Goal: Task Accomplishment & Management: Manage account settings

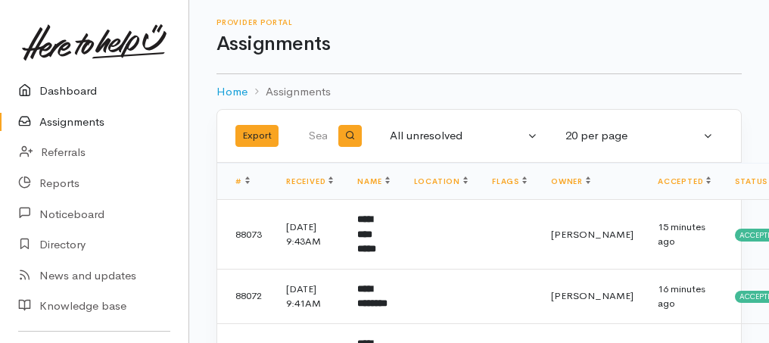
scroll to position [1060, 0]
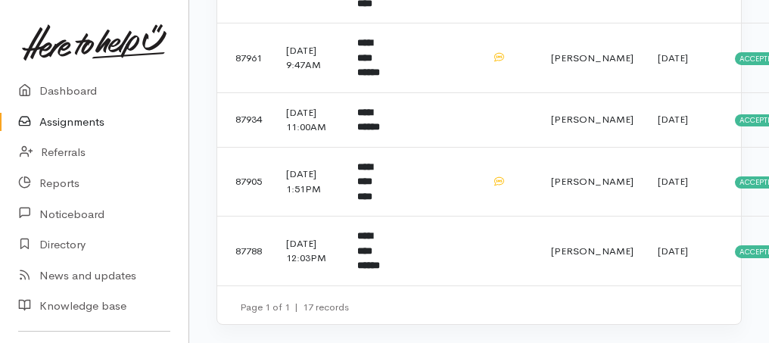
click at [58, 128] on link "Assignments" at bounding box center [94, 122] width 188 height 31
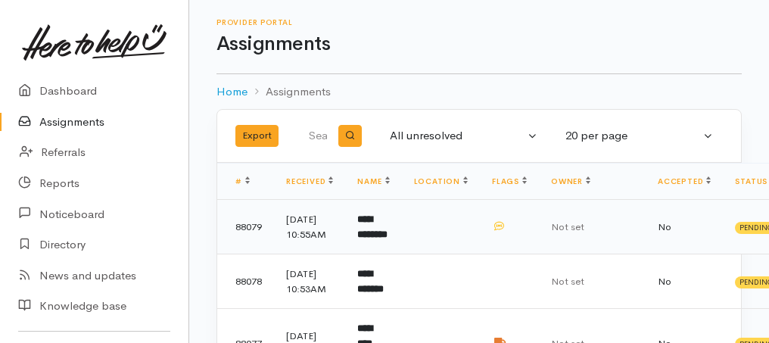
click at [370, 232] on td "**********" at bounding box center [373, 227] width 56 height 55
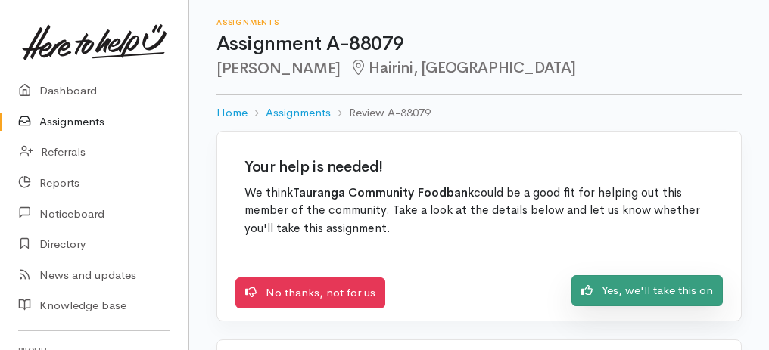
click at [701, 292] on link "Yes, we'll take this on" at bounding box center [646, 291] width 151 height 31
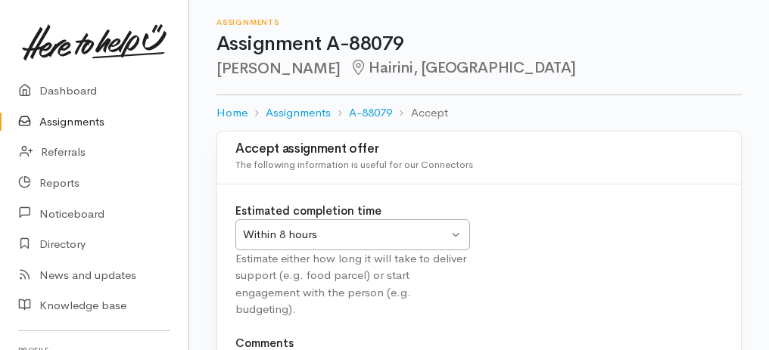
scroll to position [188, 0]
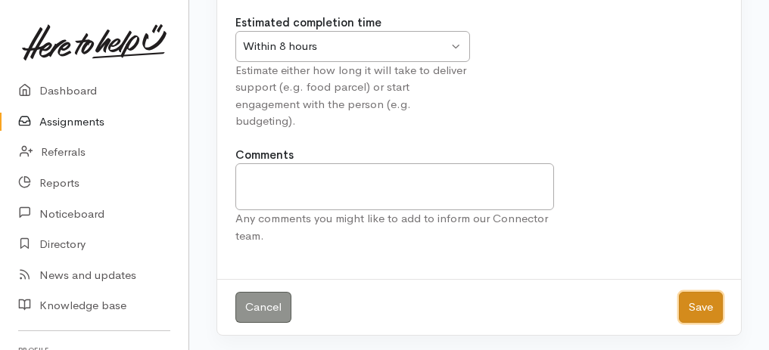
click at [710, 302] on button "Save" at bounding box center [701, 307] width 44 height 31
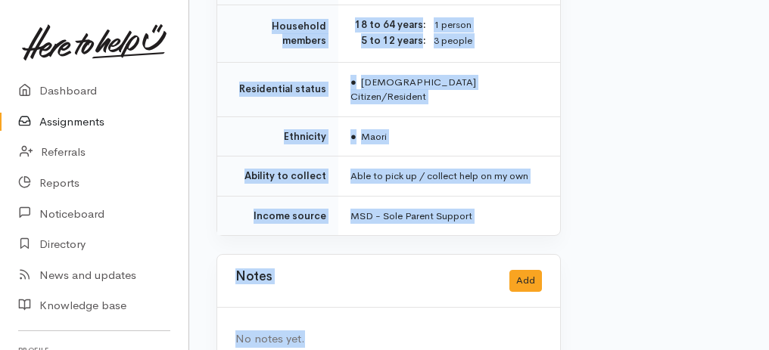
scroll to position [1336, 0]
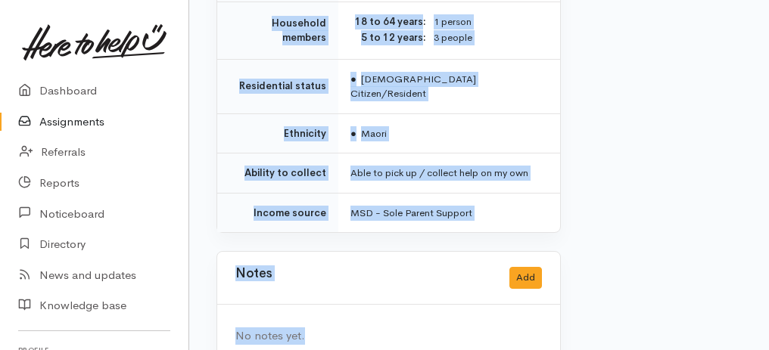
drag, startPoint x: 226, startPoint y: 98, endPoint x: 458, endPoint y: 324, distance: 324.4
copy div "**********"
click at [305, 263] on div "Notes Add" at bounding box center [388, 278] width 307 height 31
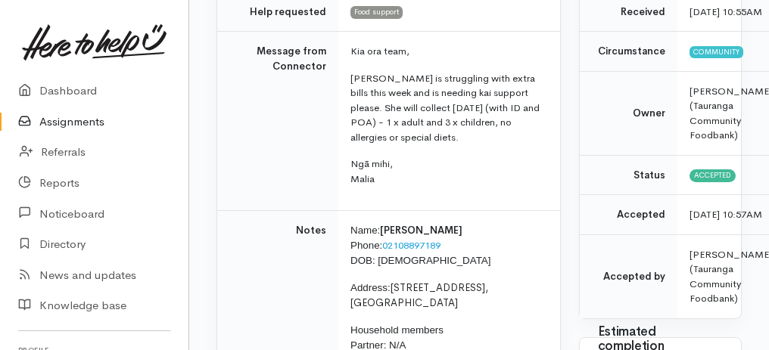
scroll to position [125, 0]
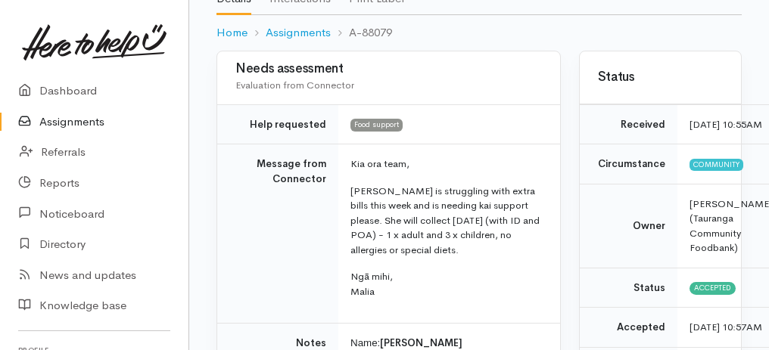
click at [73, 120] on link "Assignments" at bounding box center [94, 122] width 188 height 31
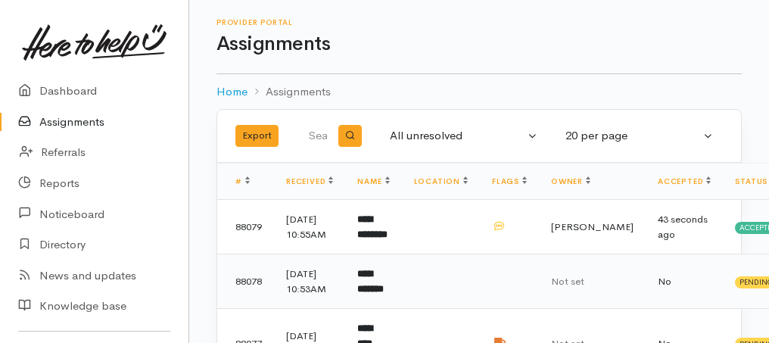
click at [380, 301] on td "**********" at bounding box center [373, 281] width 56 height 55
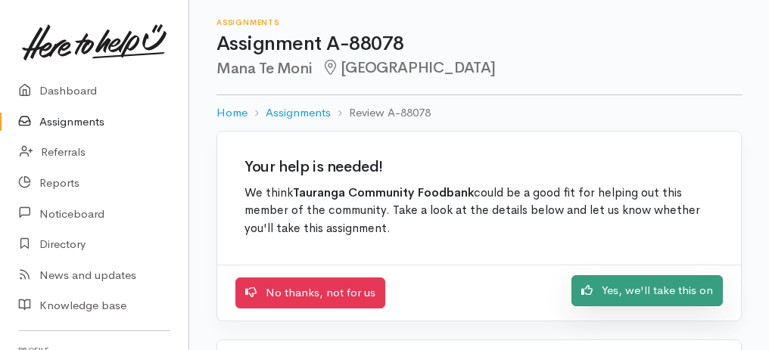
click at [658, 286] on link "Yes, we'll take this on" at bounding box center [646, 291] width 151 height 31
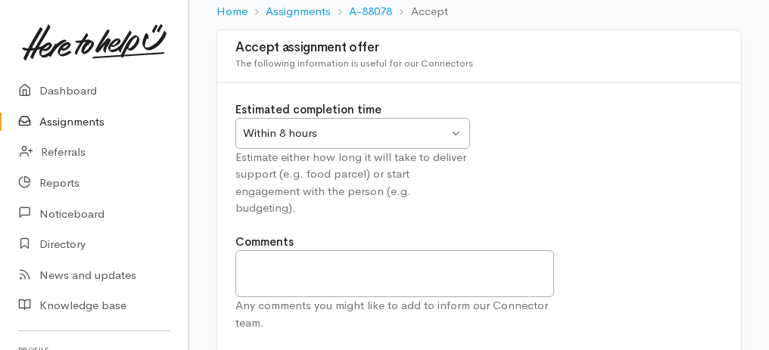
scroll to position [188, 0]
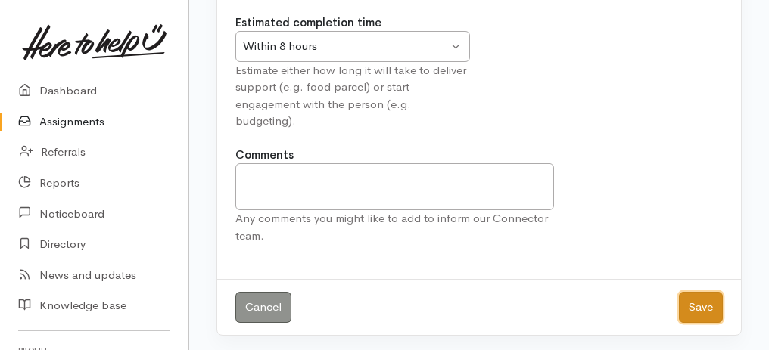
click at [704, 306] on button "Save" at bounding box center [701, 307] width 44 height 31
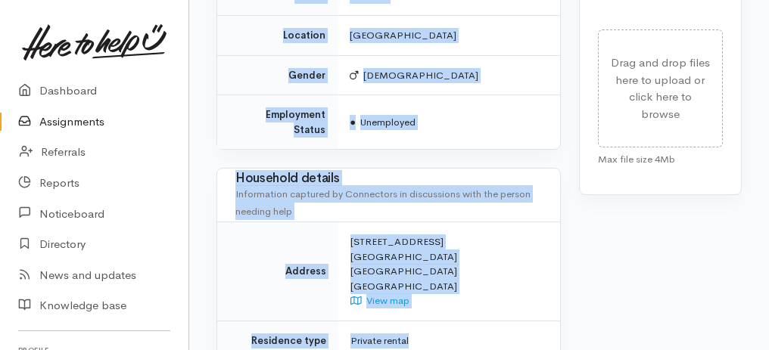
scroll to position [1211, 0]
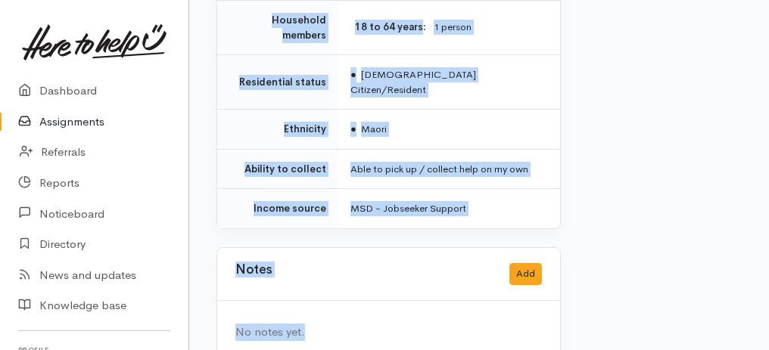
drag, startPoint x: 236, startPoint y: 75, endPoint x: 517, endPoint y: 363, distance: 402.5
copy div "**********"
click at [88, 118] on link "Assignments" at bounding box center [94, 122] width 188 height 31
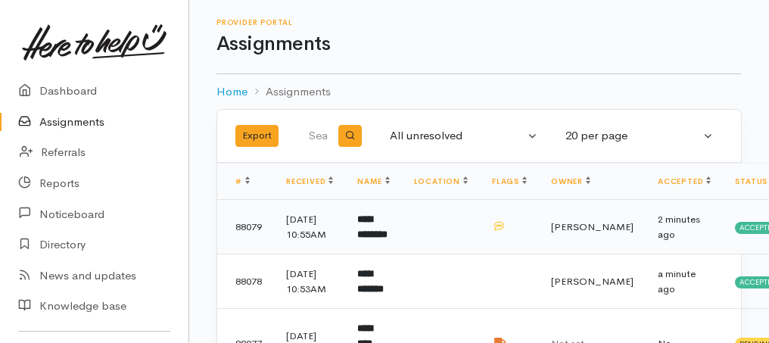
click at [384, 239] on b "**********" at bounding box center [372, 226] width 30 height 25
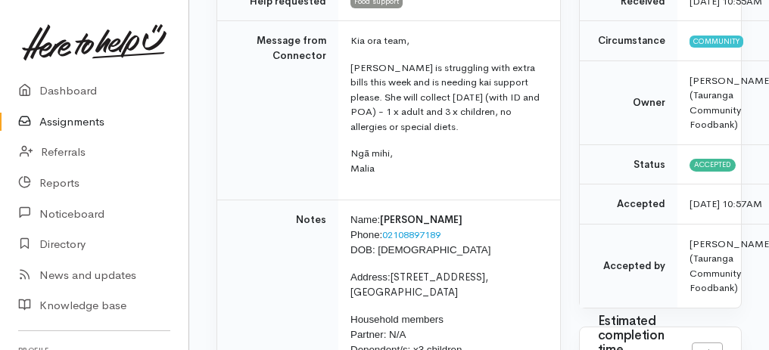
scroll to position [252, 0]
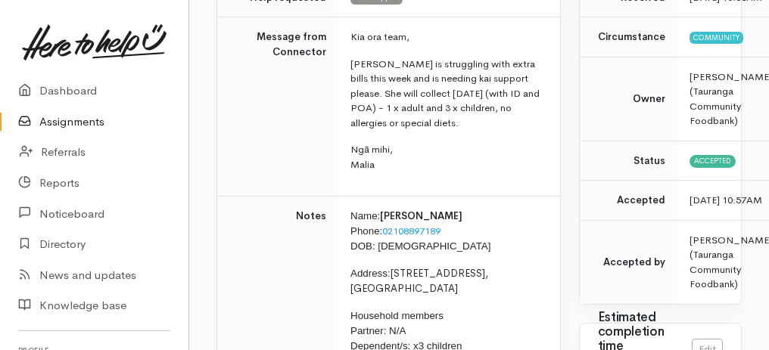
click at [87, 123] on link "Assignments" at bounding box center [94, 122] width 188 height 31
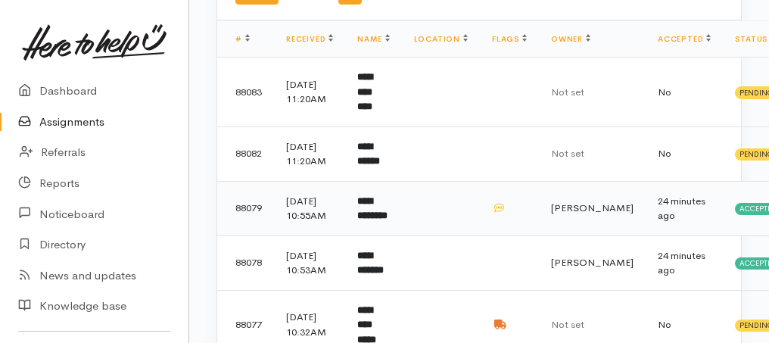
scroll to position [151, 0]
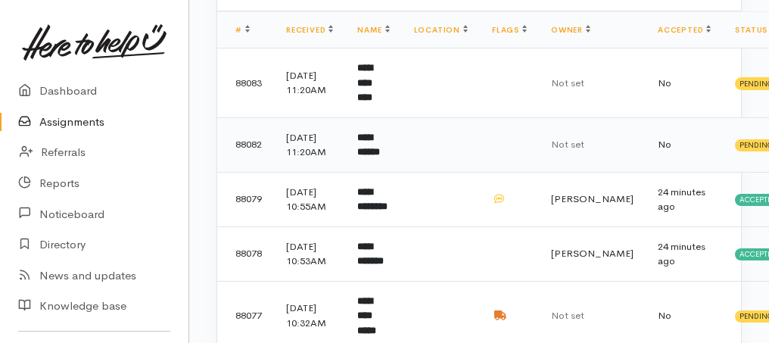
click at [388, 156] on td "**********" at bounding box center [373, 144] width 56 height 55
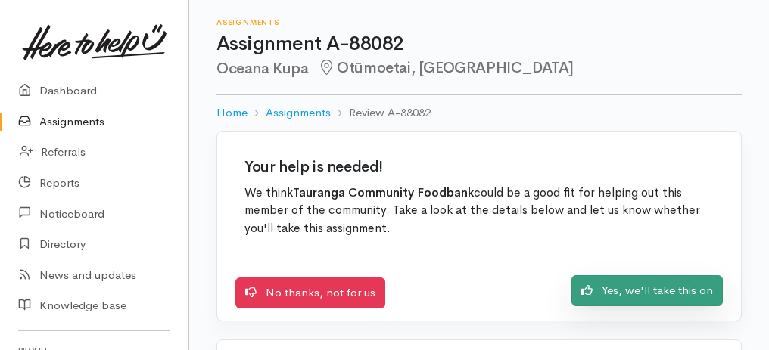
click at [663, 288] on link "Yes, we'll take this on" at bounding box center [646, 291] width 151 height 31
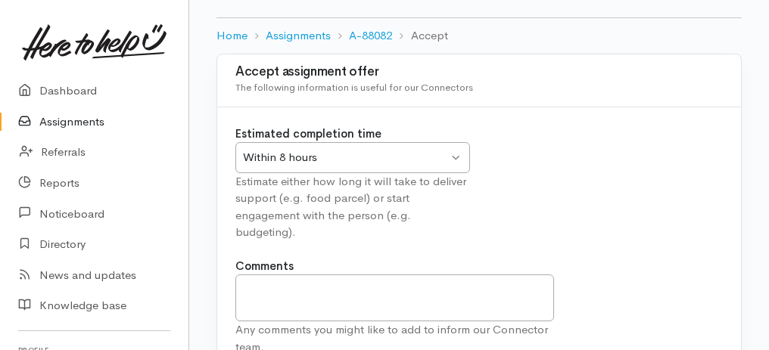
scroll to position [151, 0]
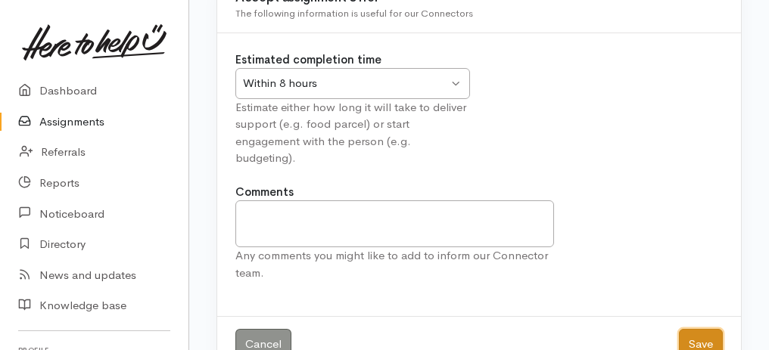
click at [716, 342] on button "Save" at bounding box center [701, 344] width 44 height 31
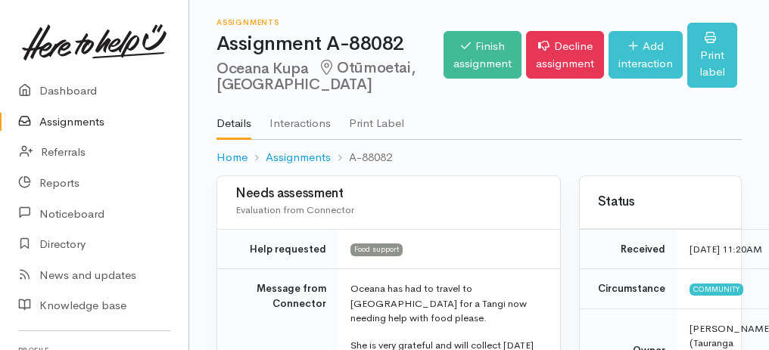
scroll to position [101, 0]
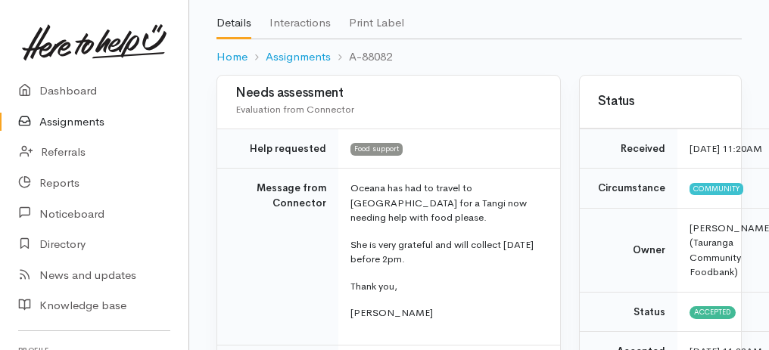
drag, startPoint x: 229, startPoint y: 89, endPoint x: 458, endPoint y: 311, distance: 319.0
copy div "Needs assessment Evaluation from Connector Help requested Food support Message …"
click at [67, 123] on link "Assignments" at bounding box center [94, 122] width 188 height 31
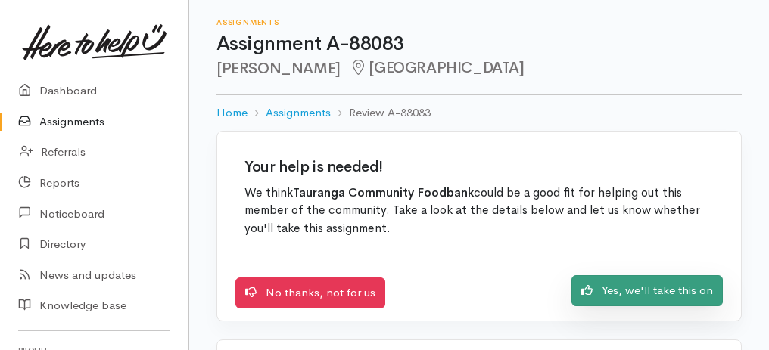
click at [645, 291] on link "Yes, we'll take this on" at bounding box center [646, 291] width 151 height 31
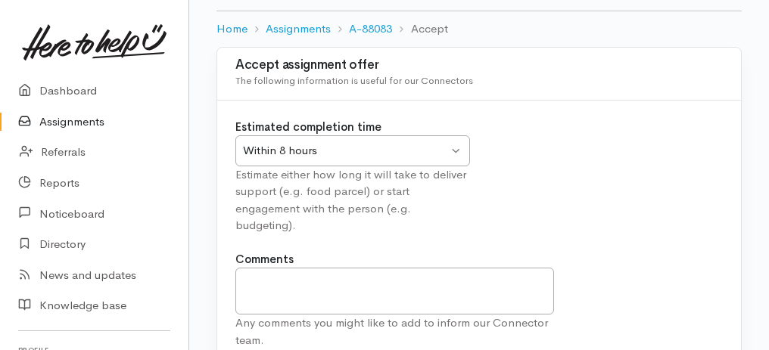
scroll to position [151, 0]
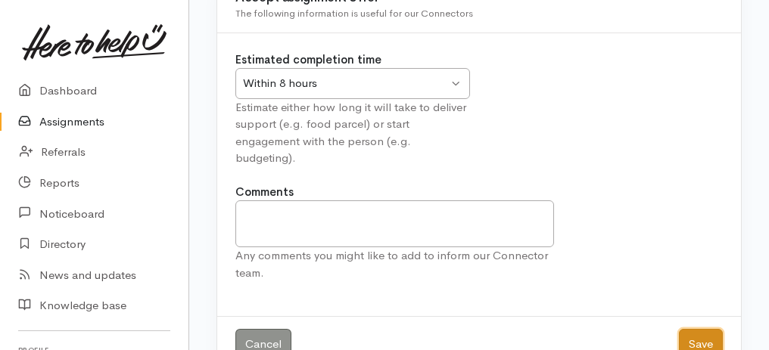
click at [690, 342] on button "Save" at bounding box center [701, 344] width 44 height 31
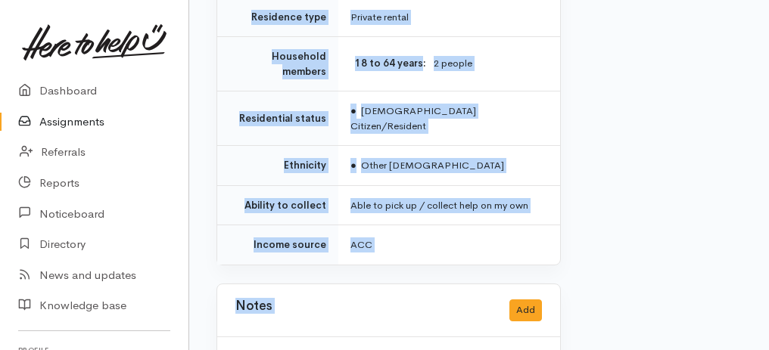
scroll to position [1211, 0]
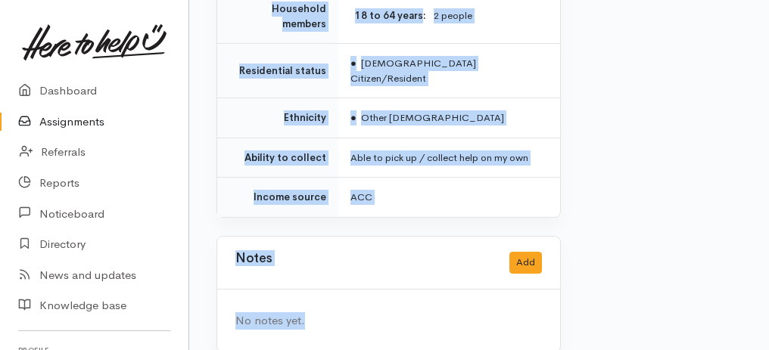
drag, startPoint x: 237, startPoint y: 59, endPoint x: 447, endPoint y: 367, distance: 372.7
copy div "**********"
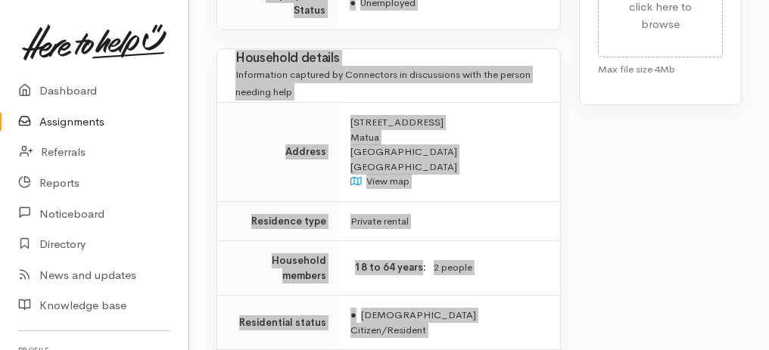
scroll to position [808, 0]
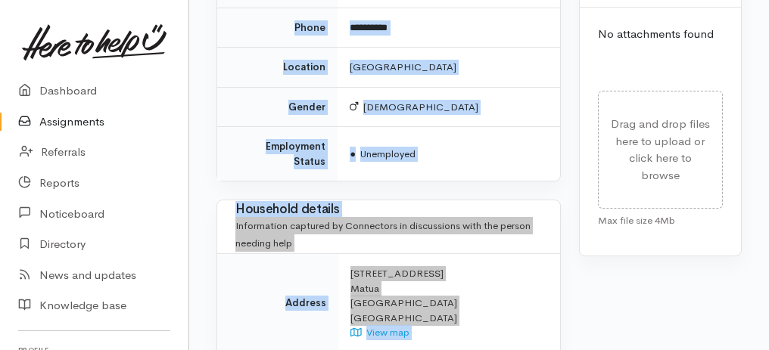
click at [321, 282] on td "Address" at bounding box center [277, 303] width 121 height 99
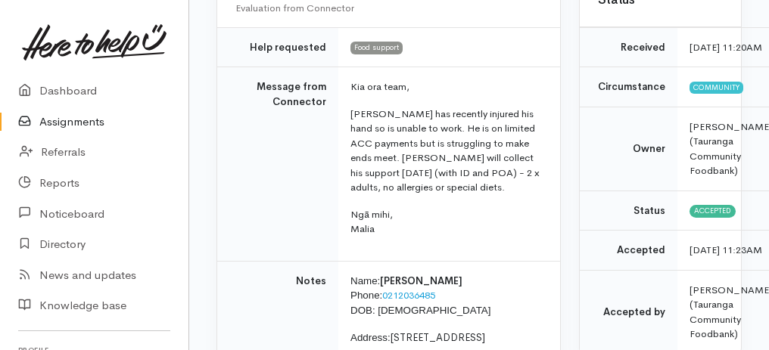
scroll to position [353, 0]
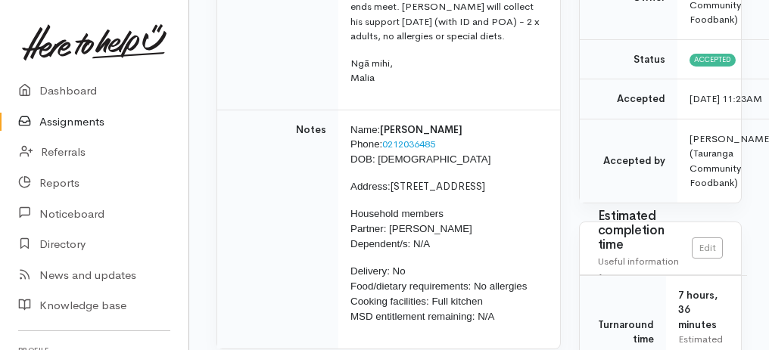
click at [95, 115] on link "Assignments" at bounding box center [94, 122] width 188 height 31
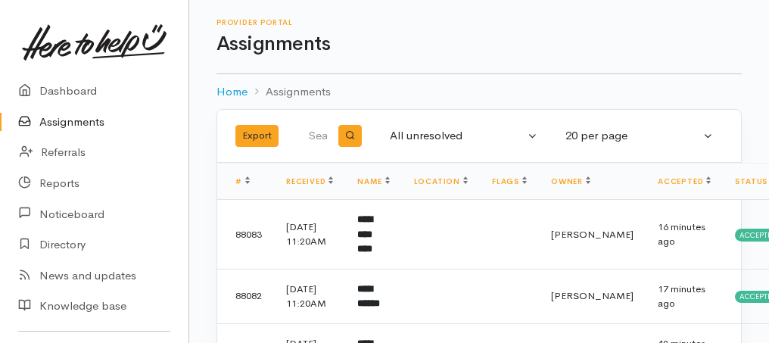
click at [67, 129] on link "Assignments" at bounding box center [94, 122] width 188 height 31
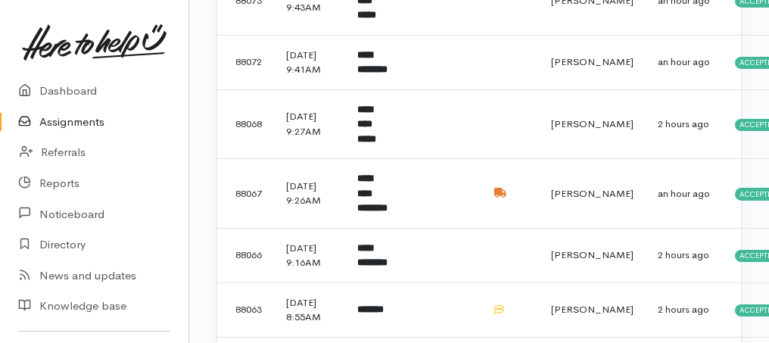
scroll to position [606, 0]
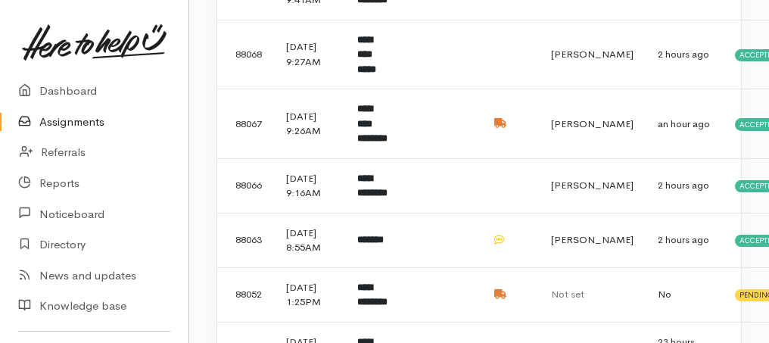
click at [79, 125] on link "Assignments" at bounding box center [94, 122] width 188 height 31
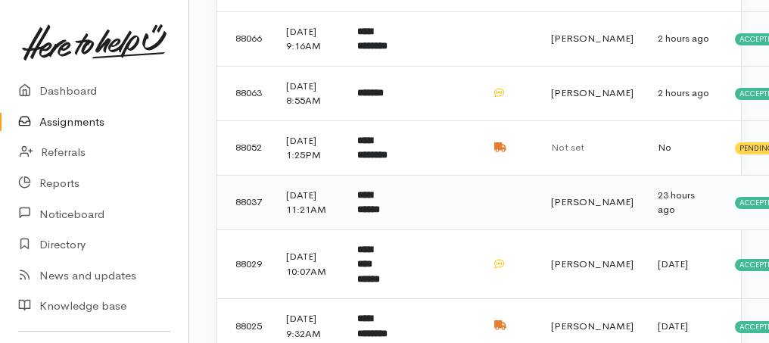
scroll to position [807, 0]
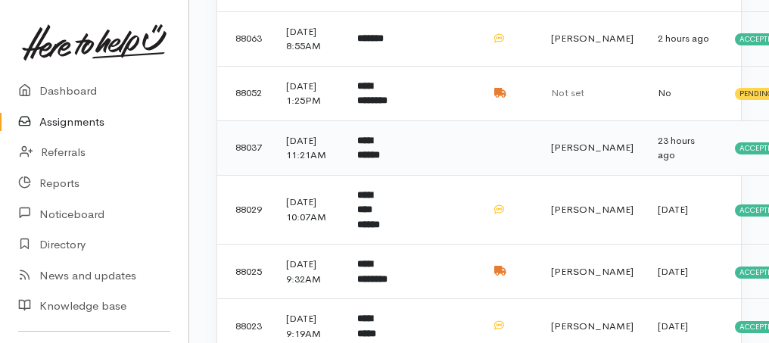
click at [380, 160] on b "**********" at bounding box center [368, 147] width 23 height 25
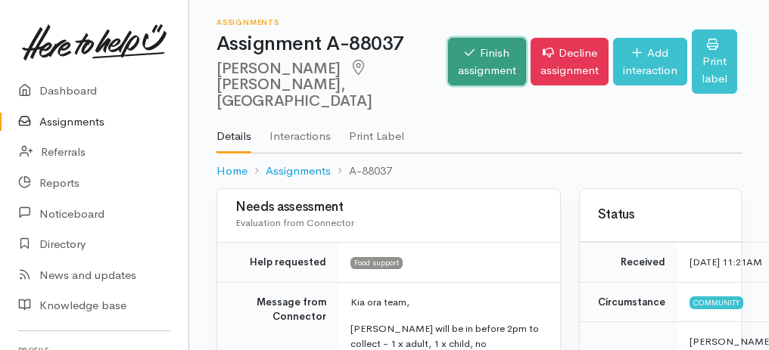
click at [451, 55] on link "Finish assignment" at bounding box center [487, 62] width 78 height 48
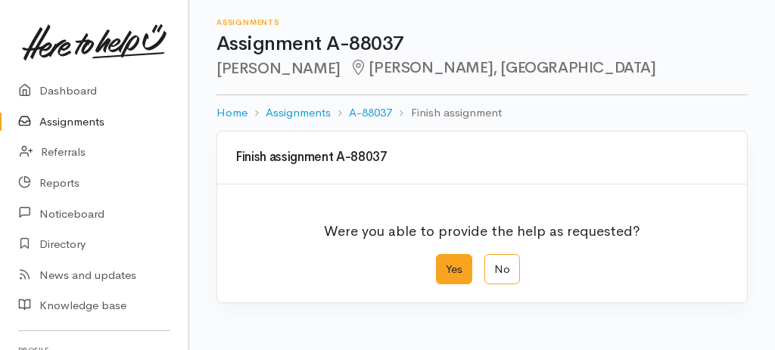
click at [446, 269] on label "Yes" at bounding box center [454, 269] width 36 height 31
click at [446, 264] on input "Yes" at bounding box center [441, 259] width 10 height 10
radio input "true"
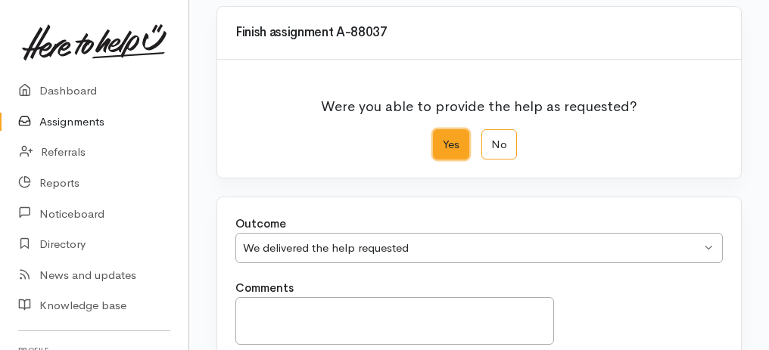
scroll to position [252, 0]
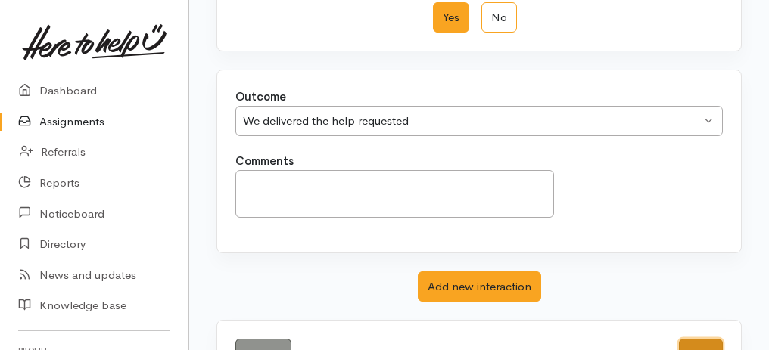
click at [711, 342] on button "Save" at bounding box center [701, 354] width 44 height 31
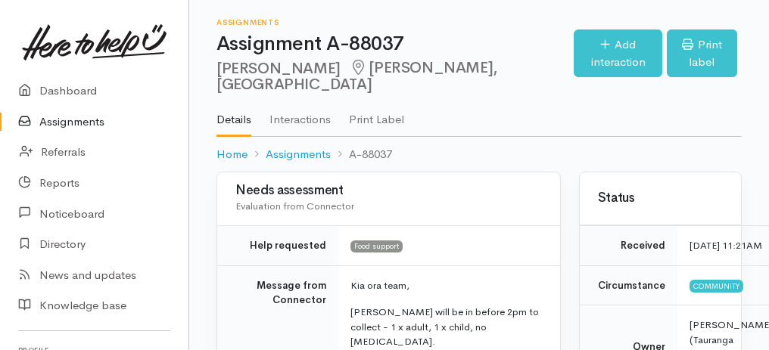
click at [64, 125] on link "Assignments" at bounding box center [94, 122] width 188 height 31
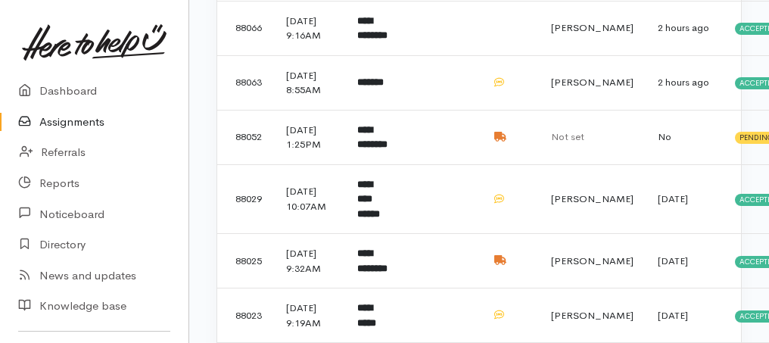
scroll to position [858, 0]
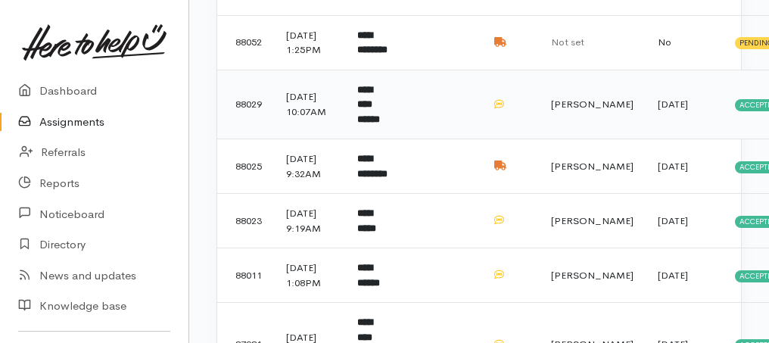
click at [380, 124] on b "**********" at bounding box center [368, 104] width 23 height 39
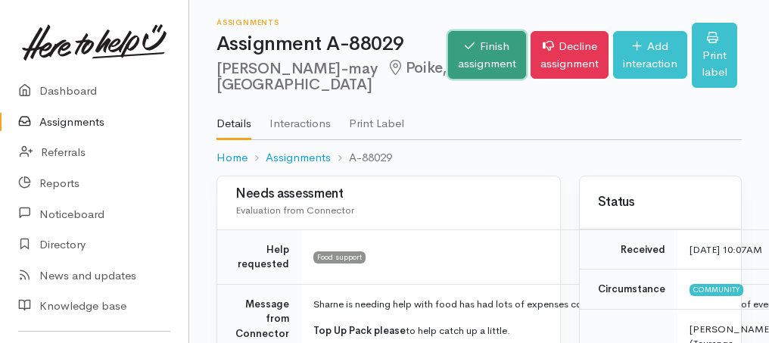
click at [453, 51] on link "Finish assignment" at bounding box center [487, 55] width 78 height 48
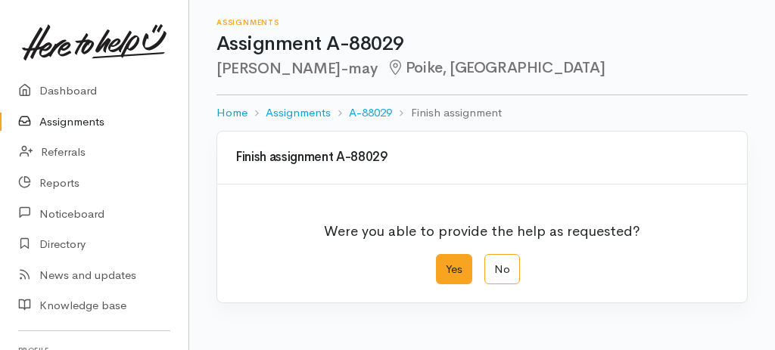
click at [447, 274] on label "Yes" at bounding box center [454, 269] width 36 height 31
click at [446, 264] on input "Yes" at bounding box center [441, 259] width 10 height 10
radio input "true"
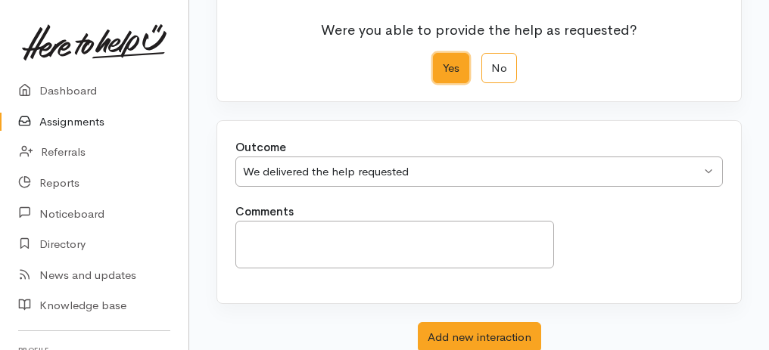
scroll to position [301, 0]
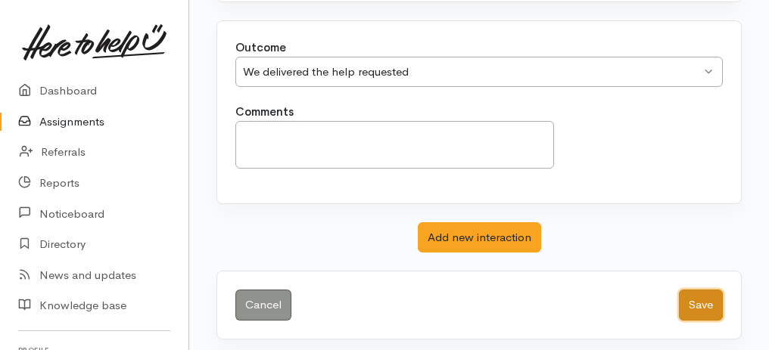
click at [702, 305] on button "Save" at bounding box center [701, 305] width 44 height 31
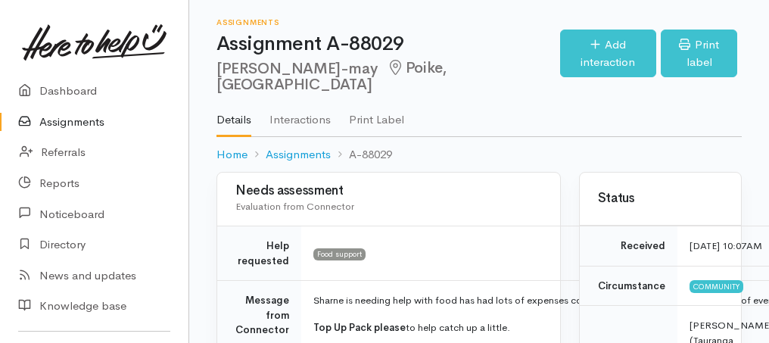
click at [57, 125] on link "Assignments" at bounding box center [94, 122] width 188 height 31
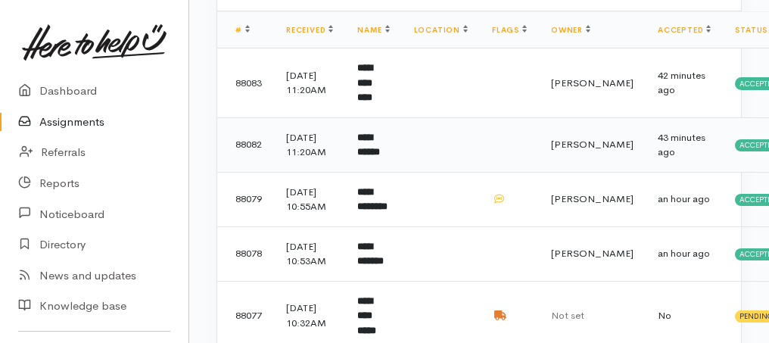
scroll to position [303, 0]
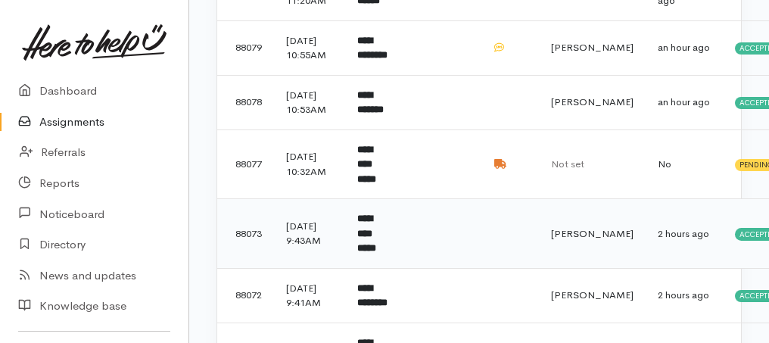
click at [376, 253] on b "**********" at bounding box center [366, 232] width 19 height 39
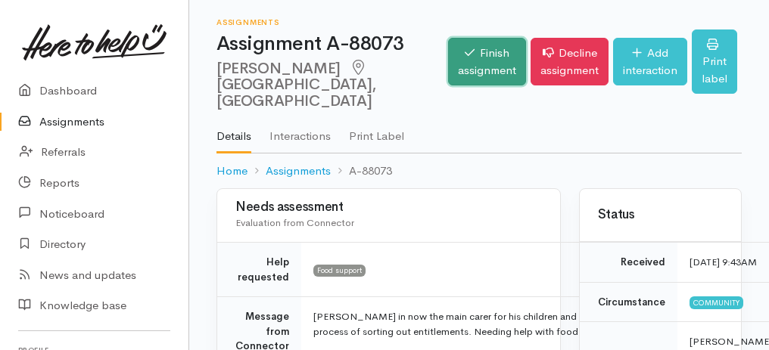
click at [465, 48] on icon at bounding box center [470, 52] width 10 height 11
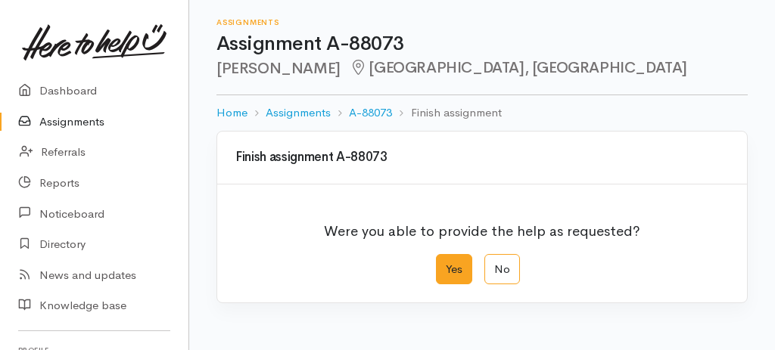
click at [446, 271] on label "Yes" at bounding box center [454, 269] width 36 height 31
click at [446, 264] on input "Yes" at bounding box center [441, 259] width 10 height 10
radio input "true"
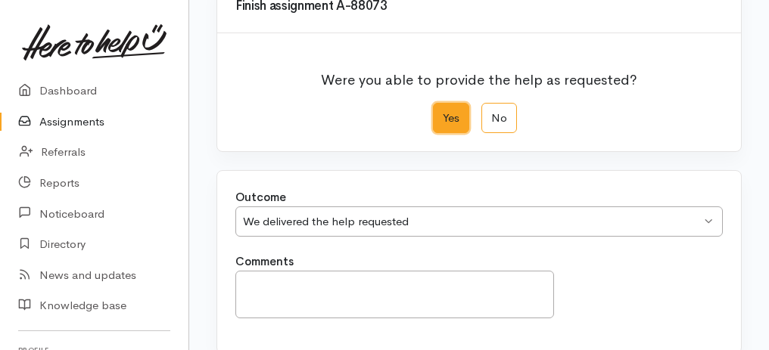
scroll to position [301, 0]
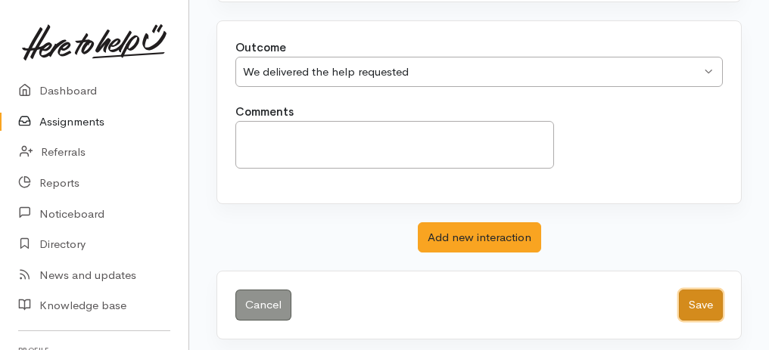
click at [710, 297] on button "Save" at bounding box center [701, 305] width 44 height 31
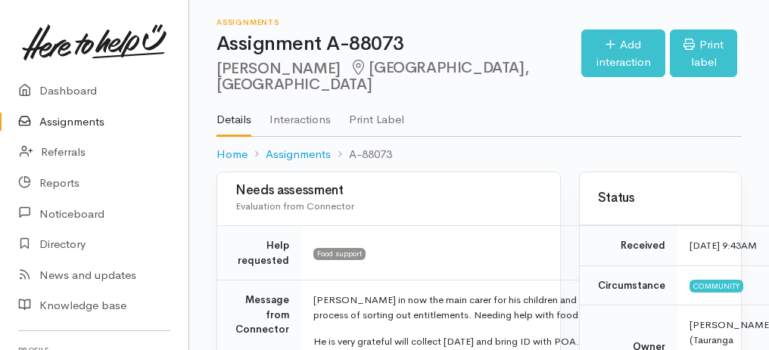
click at [86, 120] on link "Assignments" at bounding box center [94, 122] width 188 height 31
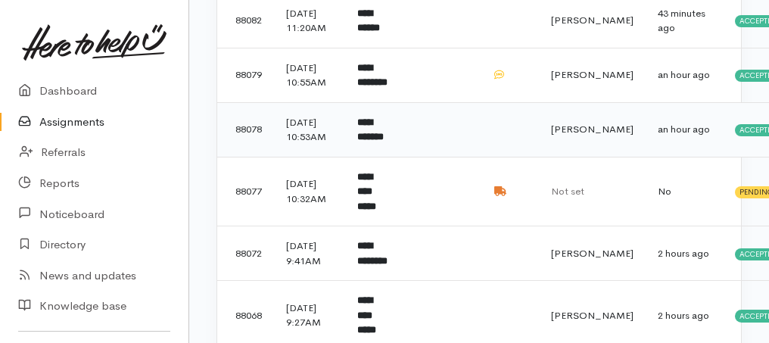
scroll to position [353, 0]
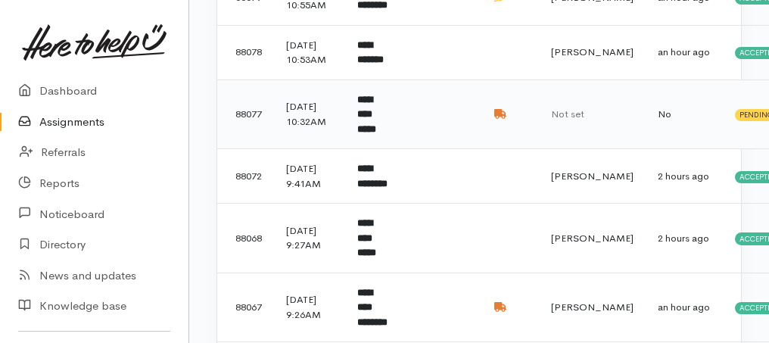
click at [375, 134] on b "**********" at bounding box center [366, 114] width 19 height 39
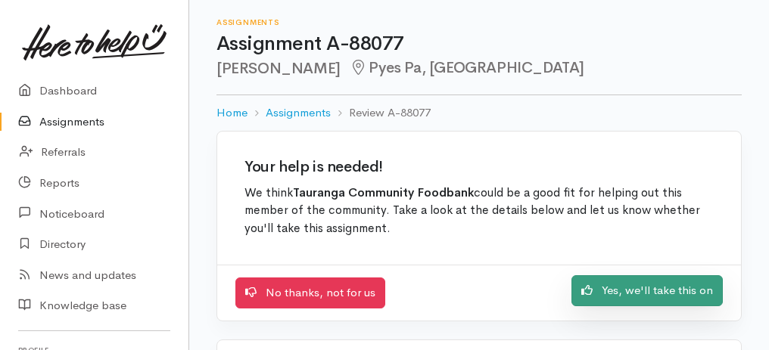
click at [646, 297] on link "Yes, we'll take this on" at bounding box center [646, 291] width 151 height 31
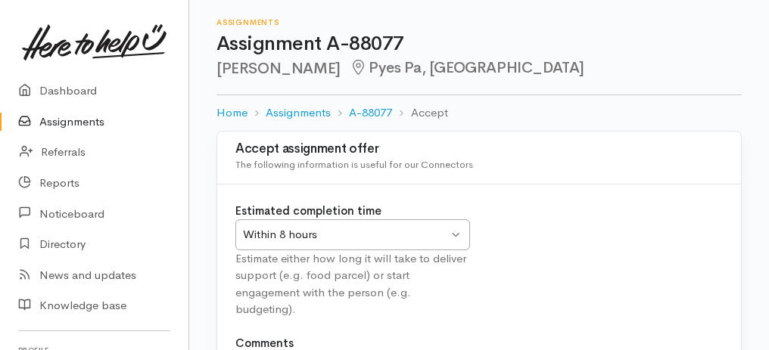
scroll to position [188, 0]
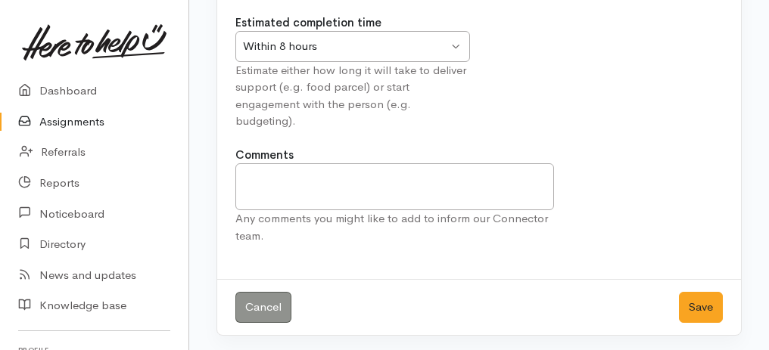
click at [461, 47] on div "Within 8 hours Within 8 hours" at bounding box center [352, 46] width 235 height 31
click at [694, 307] on button "Save" at bounding box center [701, 307] width 44 height 31
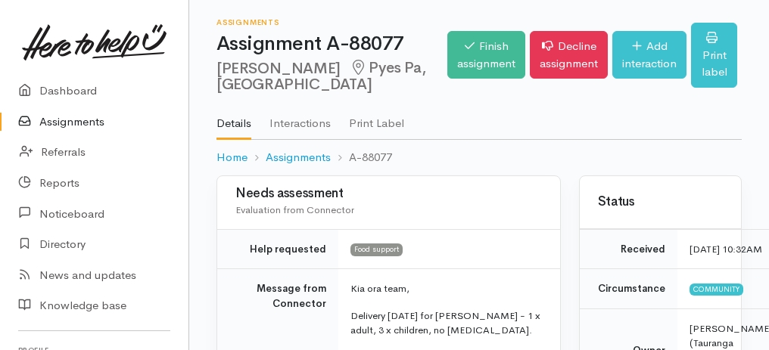
scroll to position [151, 0]
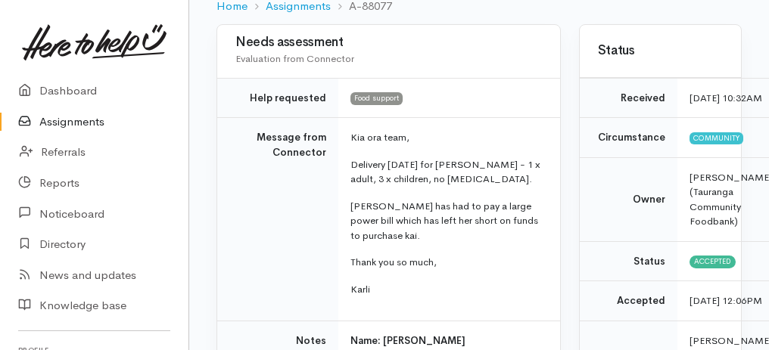
drag, startPoint x: 242, startPoint y: 83, endPoint x: 454, endPoint y: 297, distance: 300.8
copy tbody "Help requested Food support Message from Connector Kia ora team, Delivery [DATE…"
click at [267, 262] on td "Message from Connector" at bounding box center [277, 220] width 121 height 204
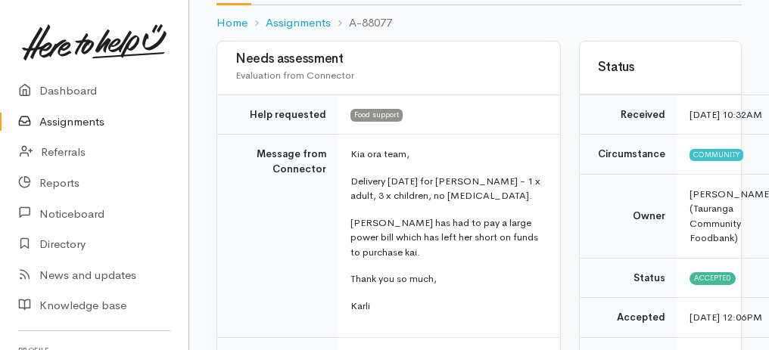
scroll to position [127, 0]
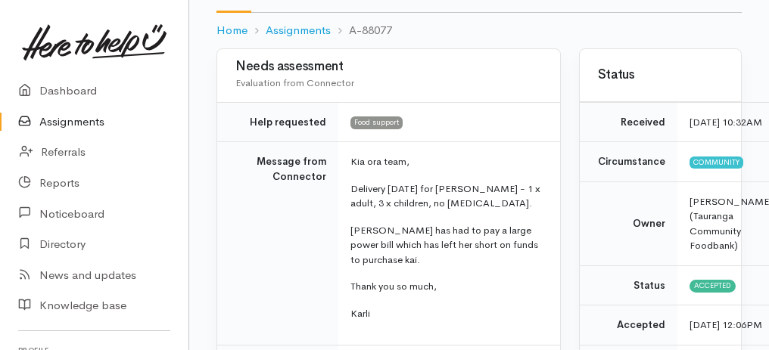
click at [83, 121] on link "Assignments" at bounding box center [94, 122] width 188 height 31
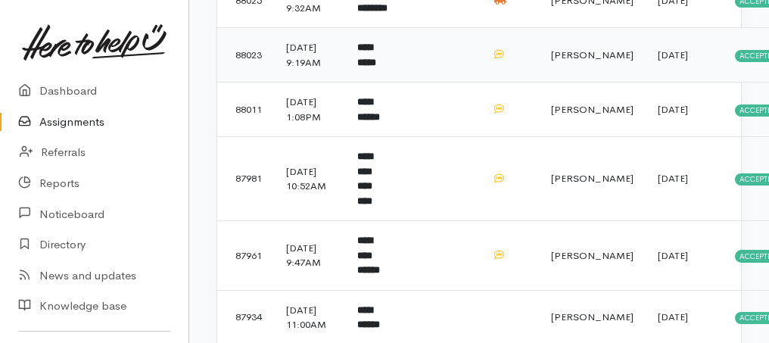
scroll to position [818, 0]
